Goal: Information Seeking & Learning: Learn about a topic

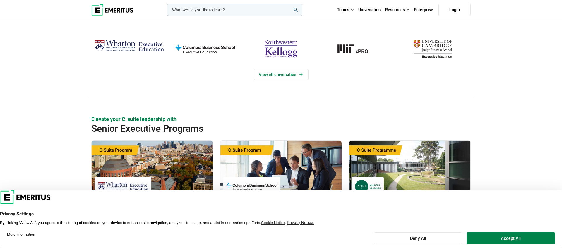
scroll to position [103, 0]
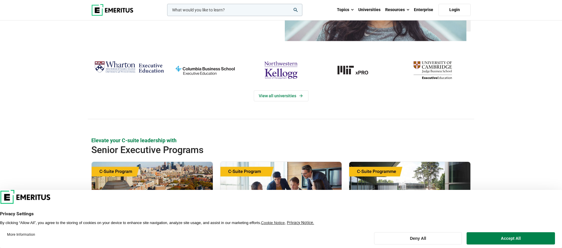
click at [228, 13] on input "woocommerce-product-search-field-0" at bounding box center [234, 10] width 135 height 12
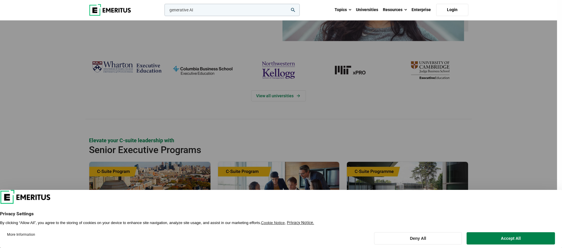
type input "generative AI"
click at [163, 11] on button "search" at bounding box center [163, 11] width 0 height 0
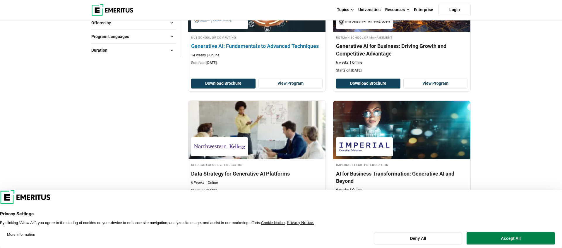
scroll to position [132, 0]
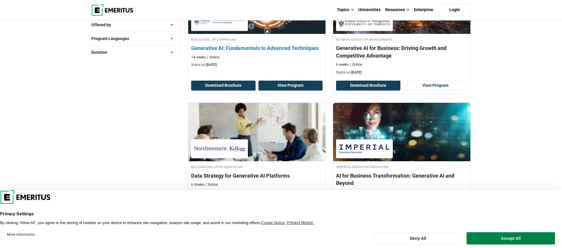
click at [295, 88] on link "View Program" at bounding box center [290, 86] width 64 height 10
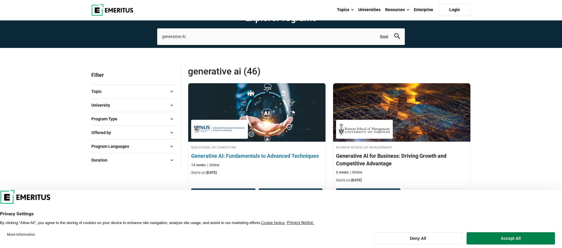
scroll to position [0, 0]
